Goal: Check status: Check status

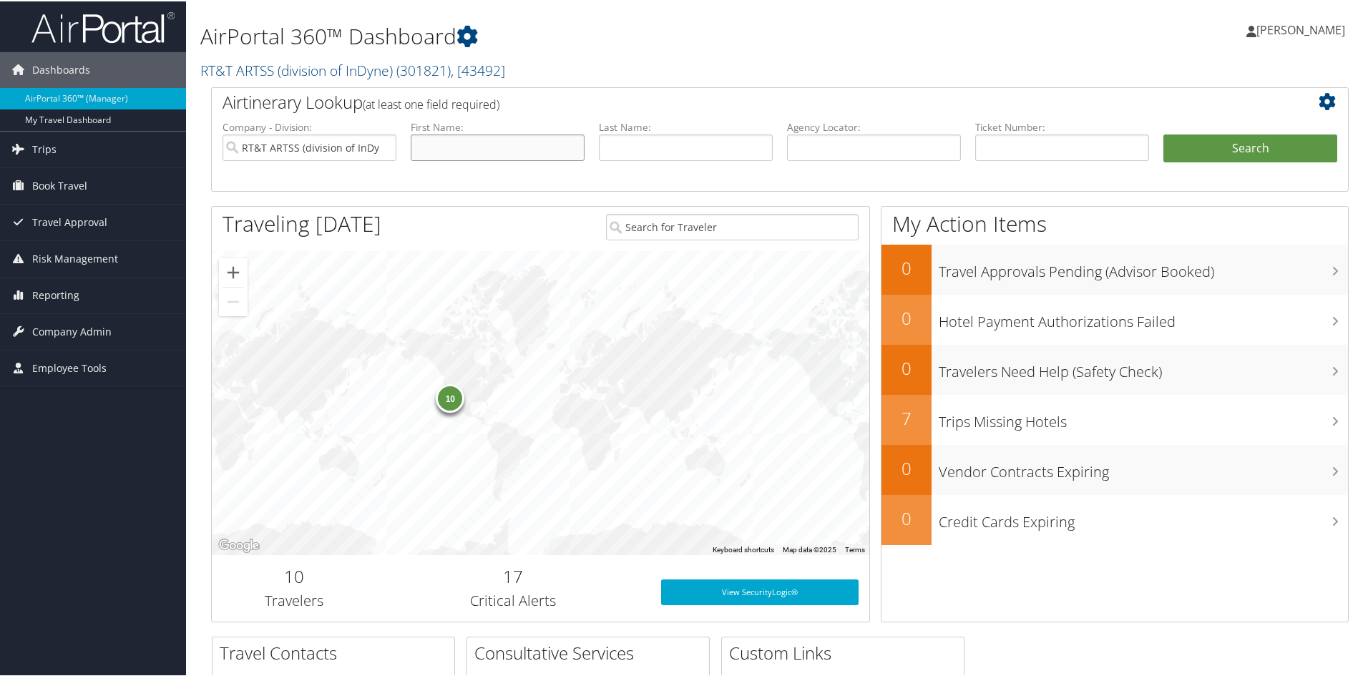
drag, startPoint x: 455, startPoint y: 138, endPoint x: 457, endPoint y: 153, distance: 15.1
click at [455, 141] on input "text" at bounding box center [498, 146] width 174 height 26
type input "[PERSON_NAME]"
click at [1218, 143] on button "Search" at bounding box center [1251, 147] width 174 height 29
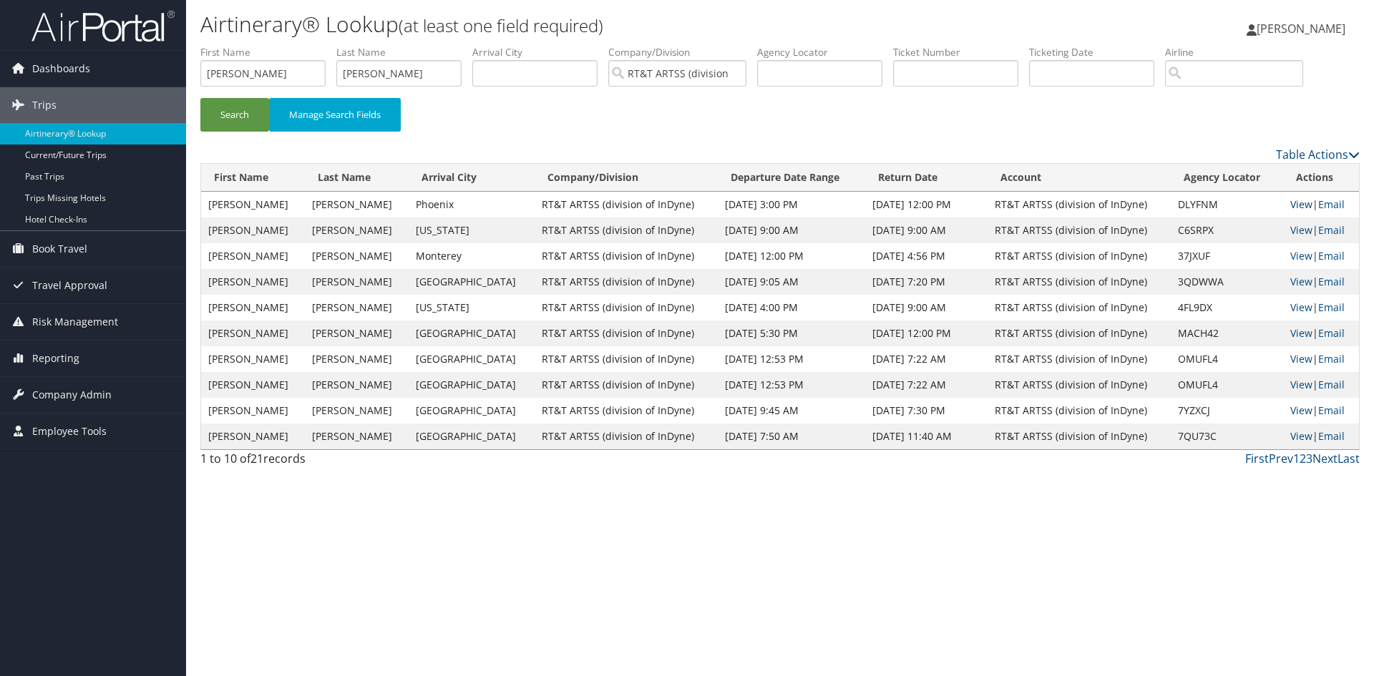
click at [1297, 205] on link "View" at bounding box center [1301, 205] width 22 height 14
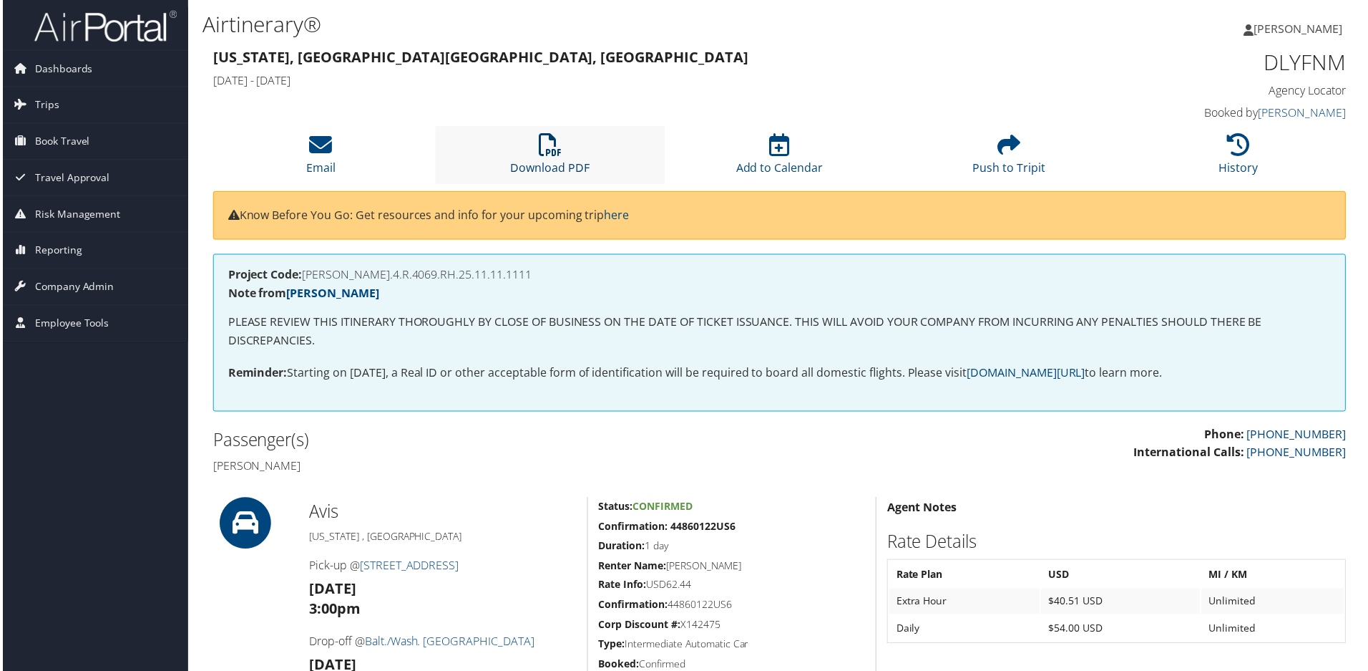
click at [541, 135] on icon at bounding box center [549, 145] width 23 height 23
click at [218, 651] on div at bounding box center [248, 605] width 97 height 213
click at [69, 145] on span "Book Travel" at bounding box center [59, 142] width 55 height 36
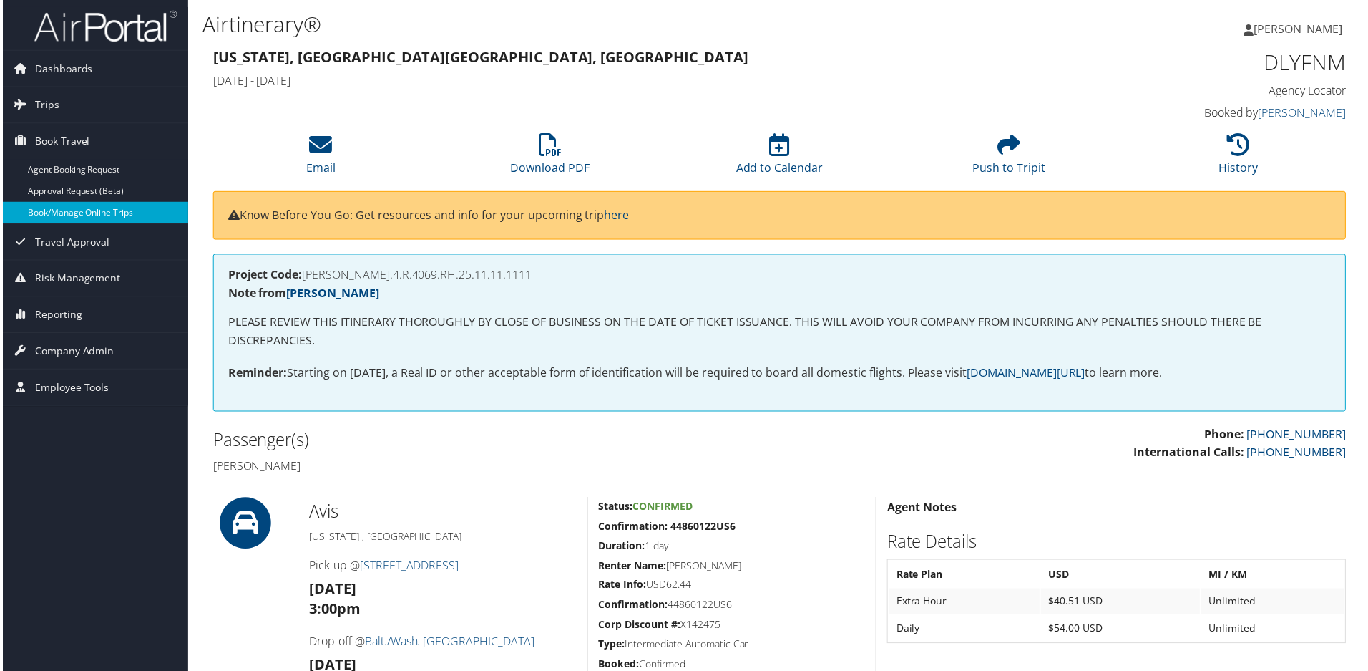
click at [74, 213] on link "Book/Manage Online Trips" at bounding box center [93, 213] width 186 height 21
